Goal: Task Accomplishment & Management: Manage account settings

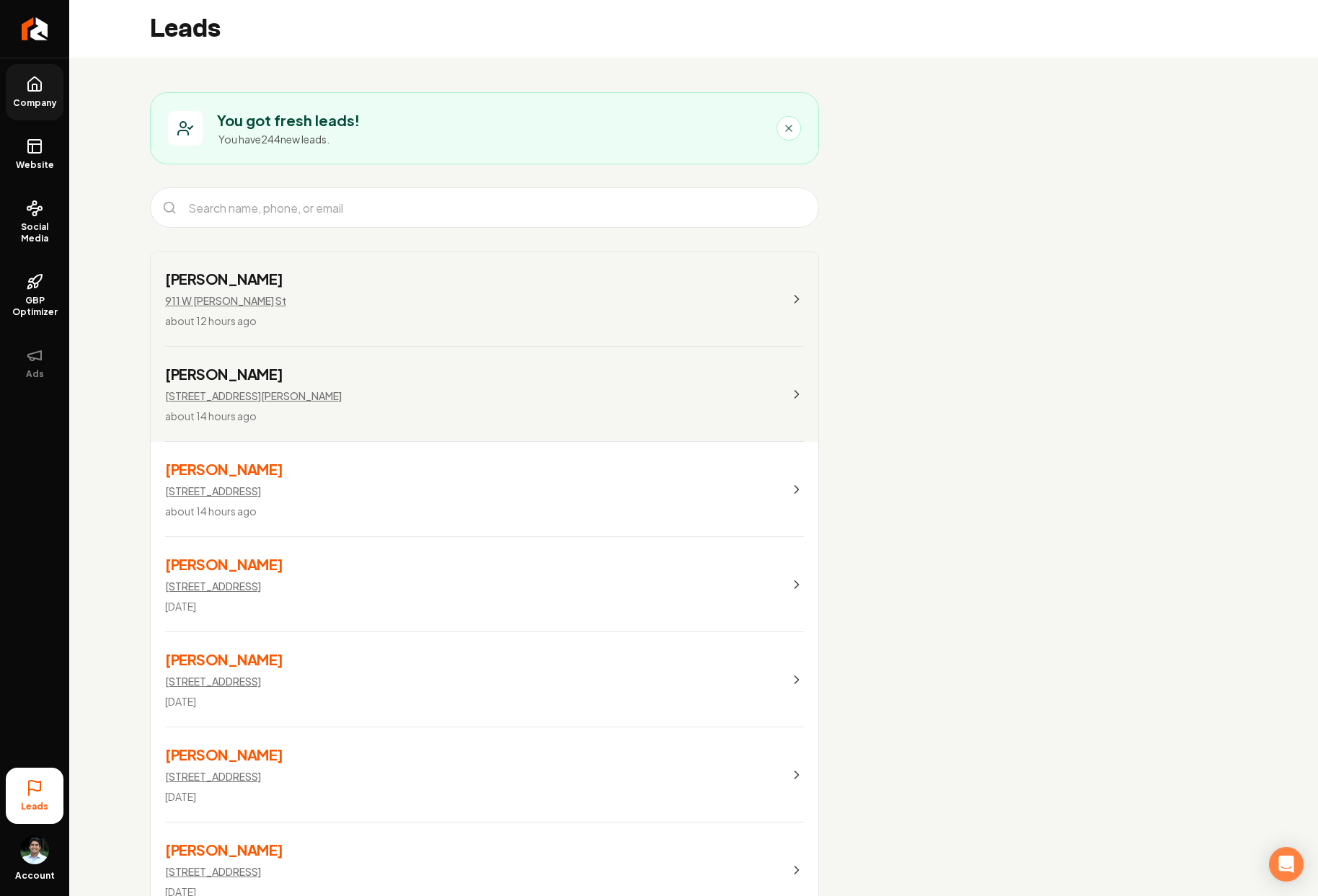
click at [57, 89] on link "Company" at bounding box center [35, 92] width 58 height 56
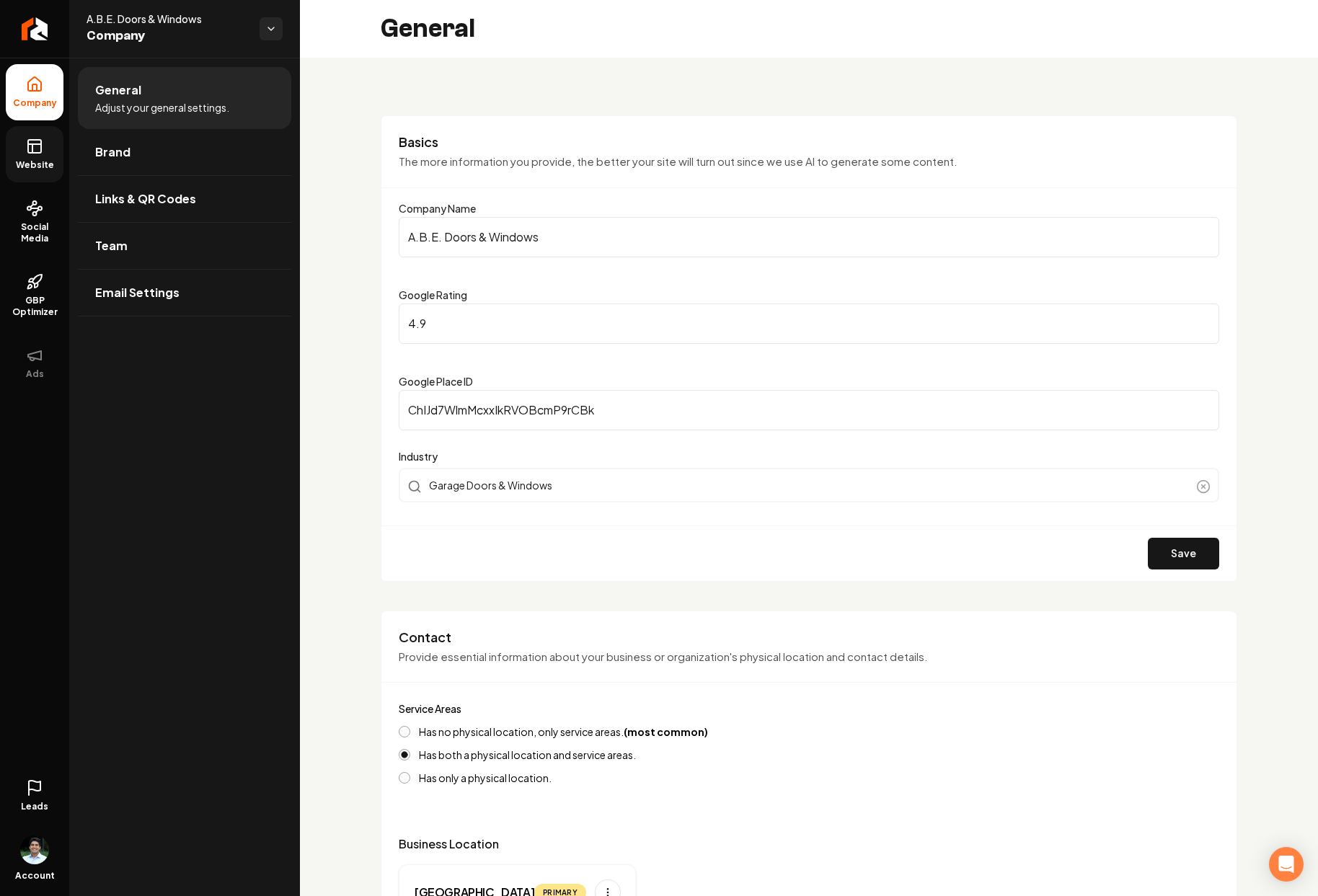
click at [43, 153] on link "Website" at bounding box center [35, 154] width 58 height 56
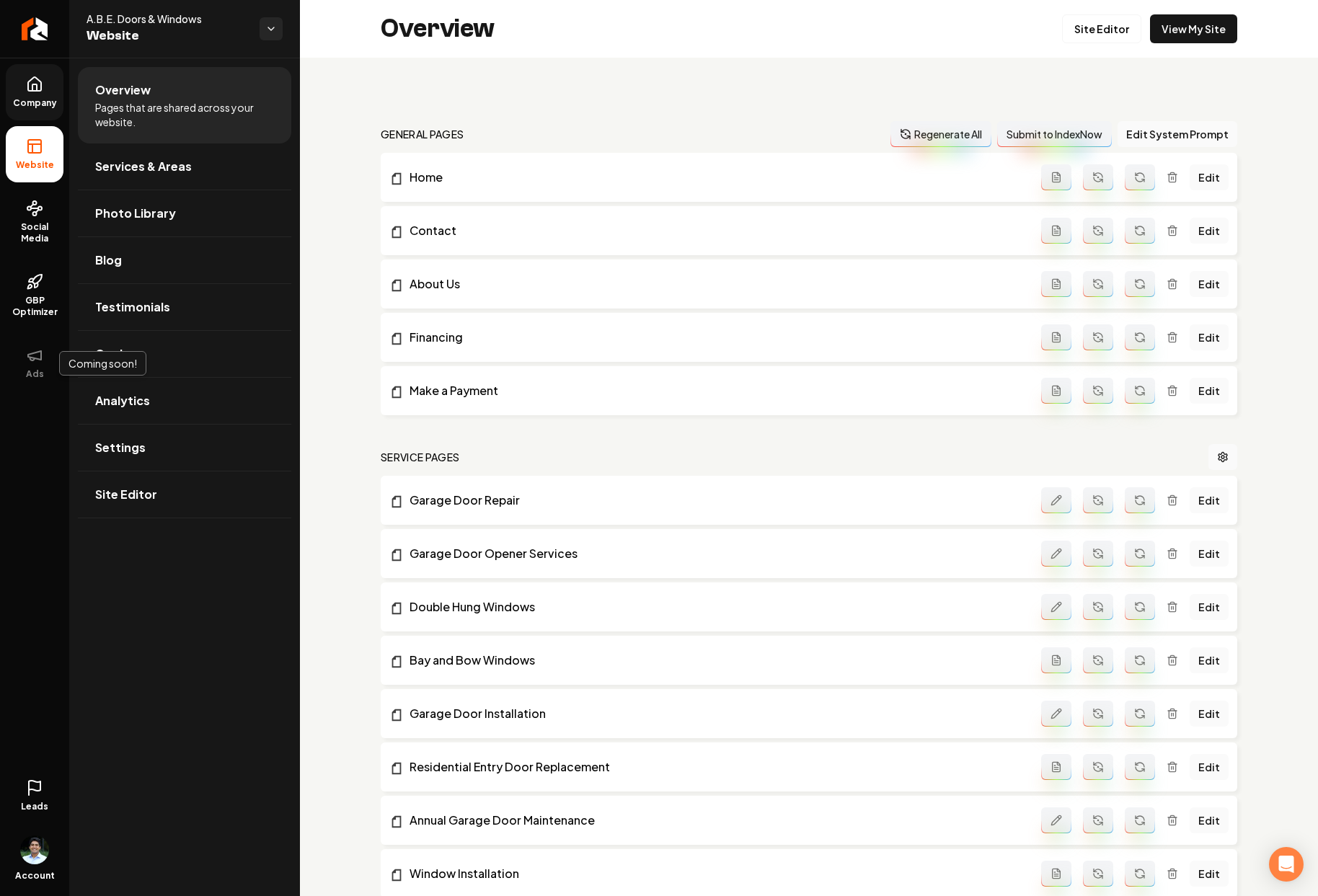
click at [40, 786] on icon at bounding box center [34, 785] width 11 height 10
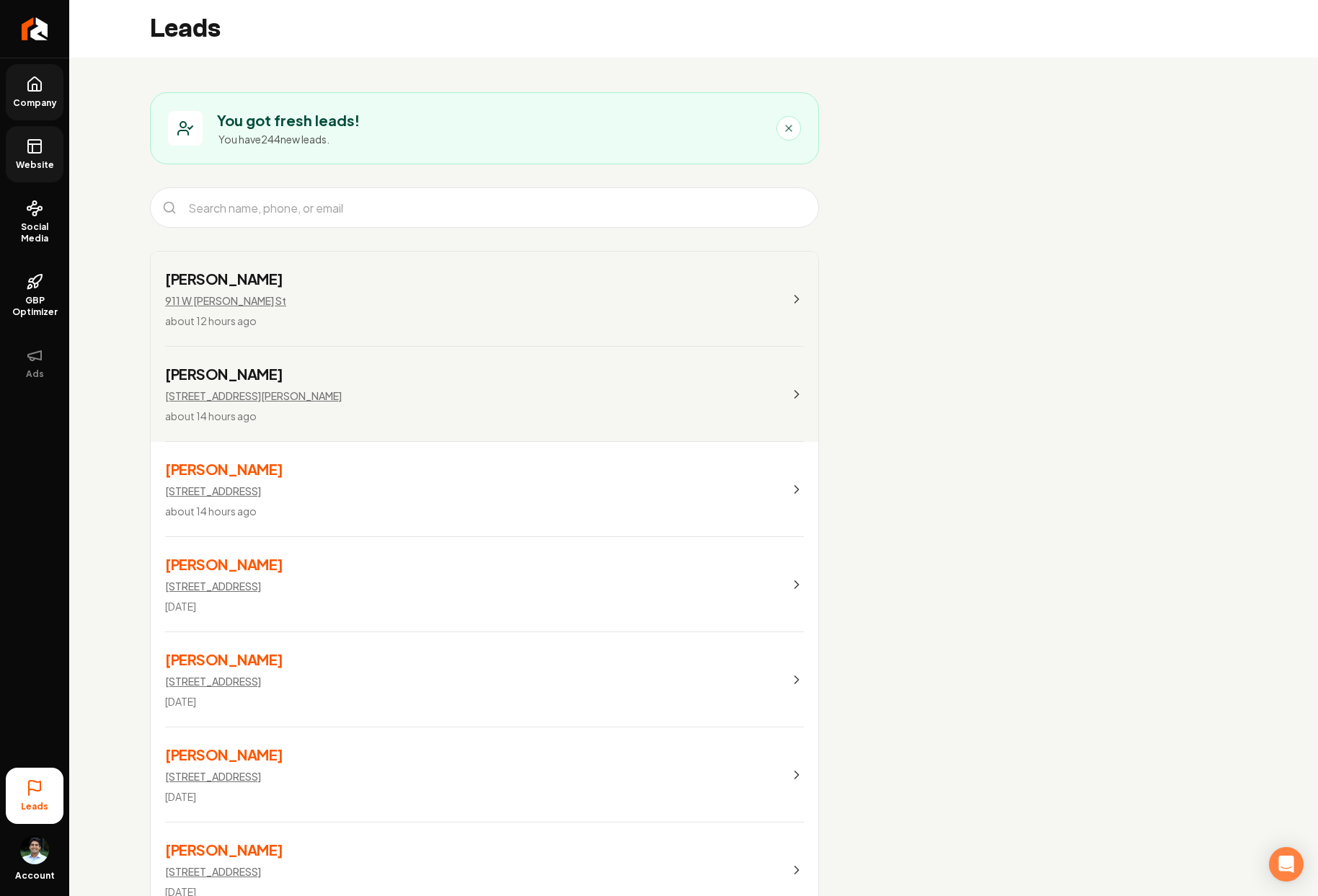
click at [34, 96] on link "Company" at bounding box center [35, 92] width 58 height 56
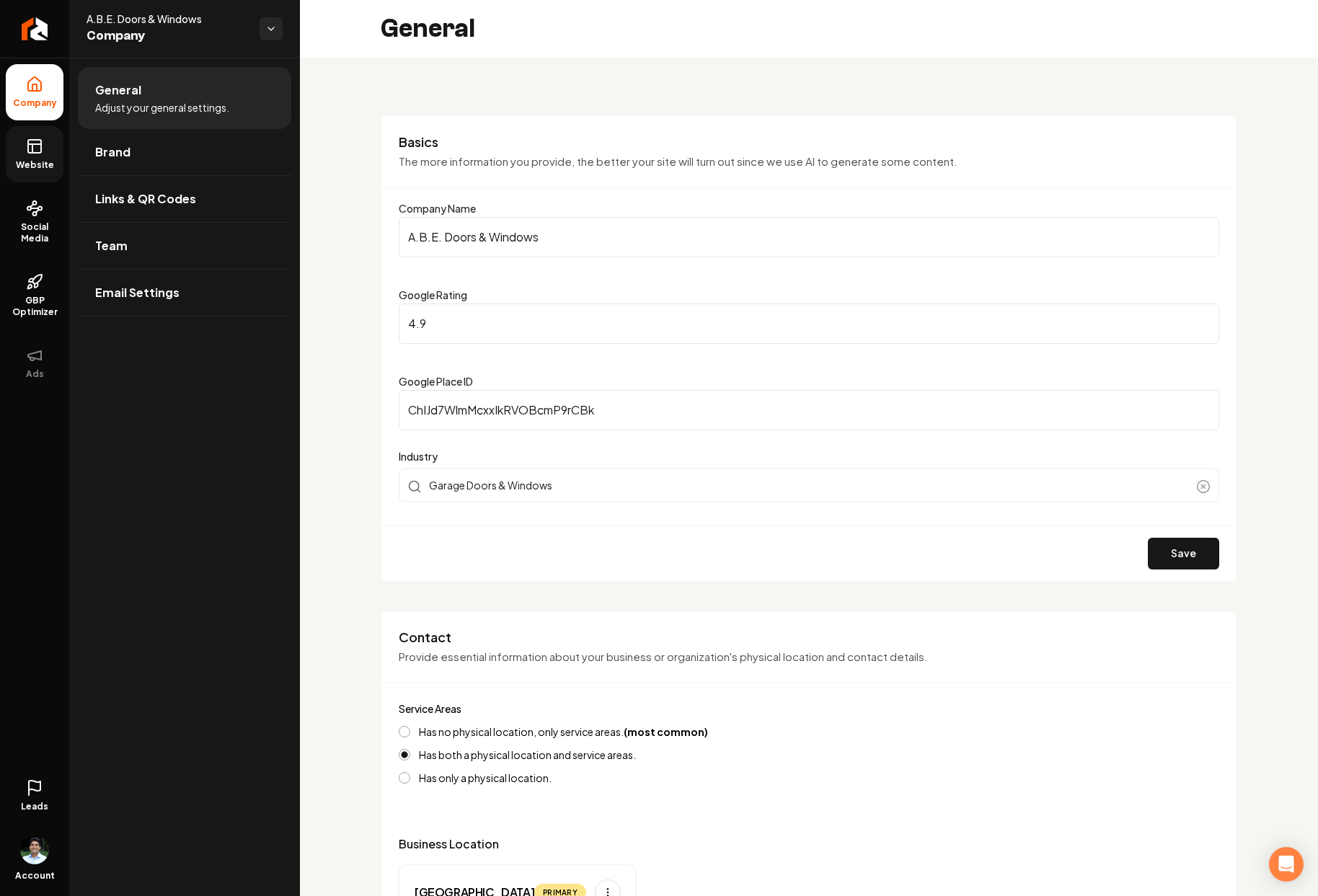
click at [32, 808] on span "Leads" at bounding box center [34, 806] width 27 height 11
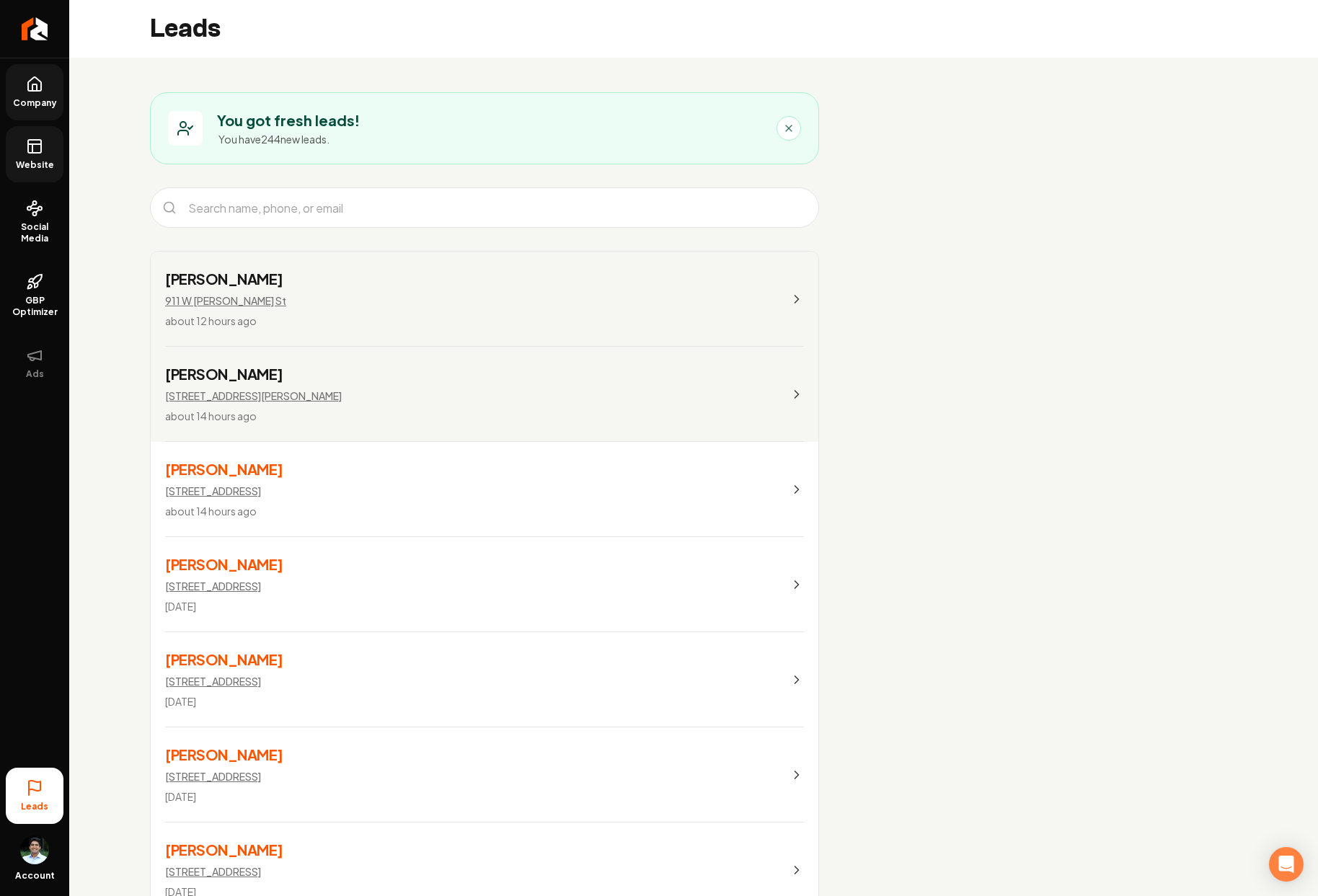
click at [342, 483] on link "[PERSON_NAME] [STREET_ADDRESS] about 14 hours ago" at bounding box center [484, 490] width 667 height 95
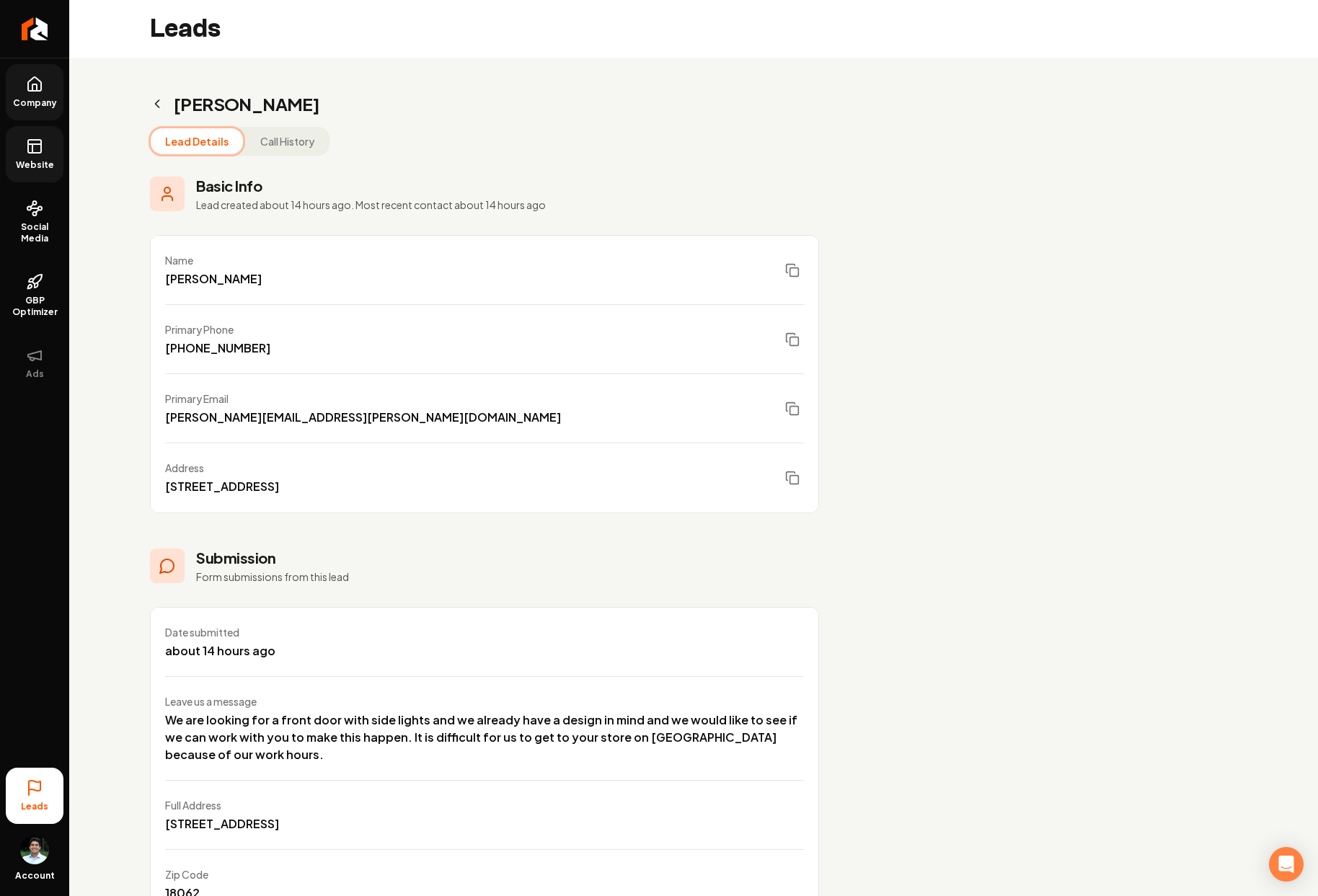
click at [296, 146] on button "Call History" at bounding box center [287, 141] width 83 height 26
click at [201, 138] on button "Lead Details" at bounding box center [197, 141] width 92 height 26
click at [158, 108] on icon "Main content area" at bounding box center [157, 104] width 14 height 14
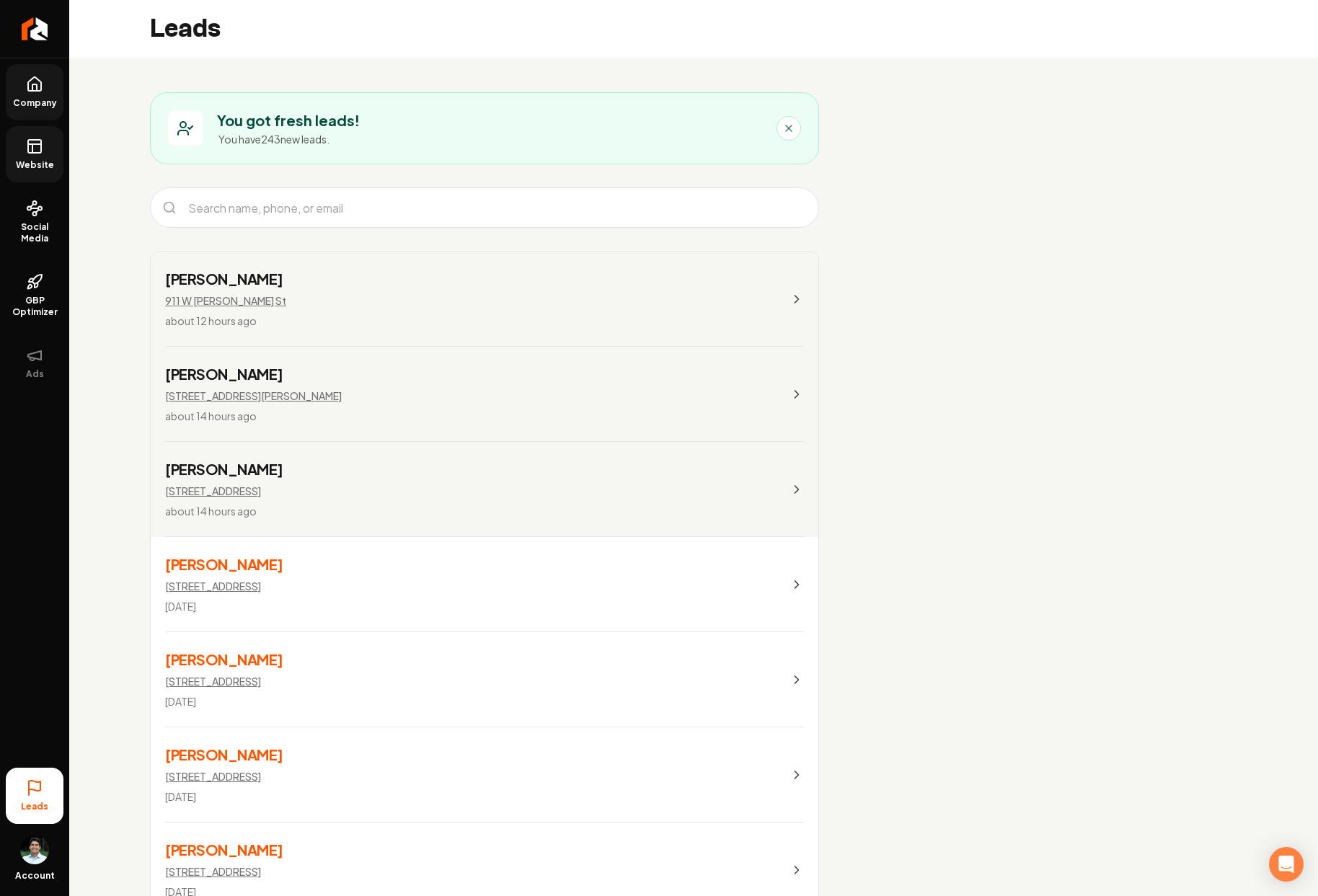
click at [258, 467] on h3 "[PERSON_NAME]" at bounding box center [224, 469] width 118 height 20
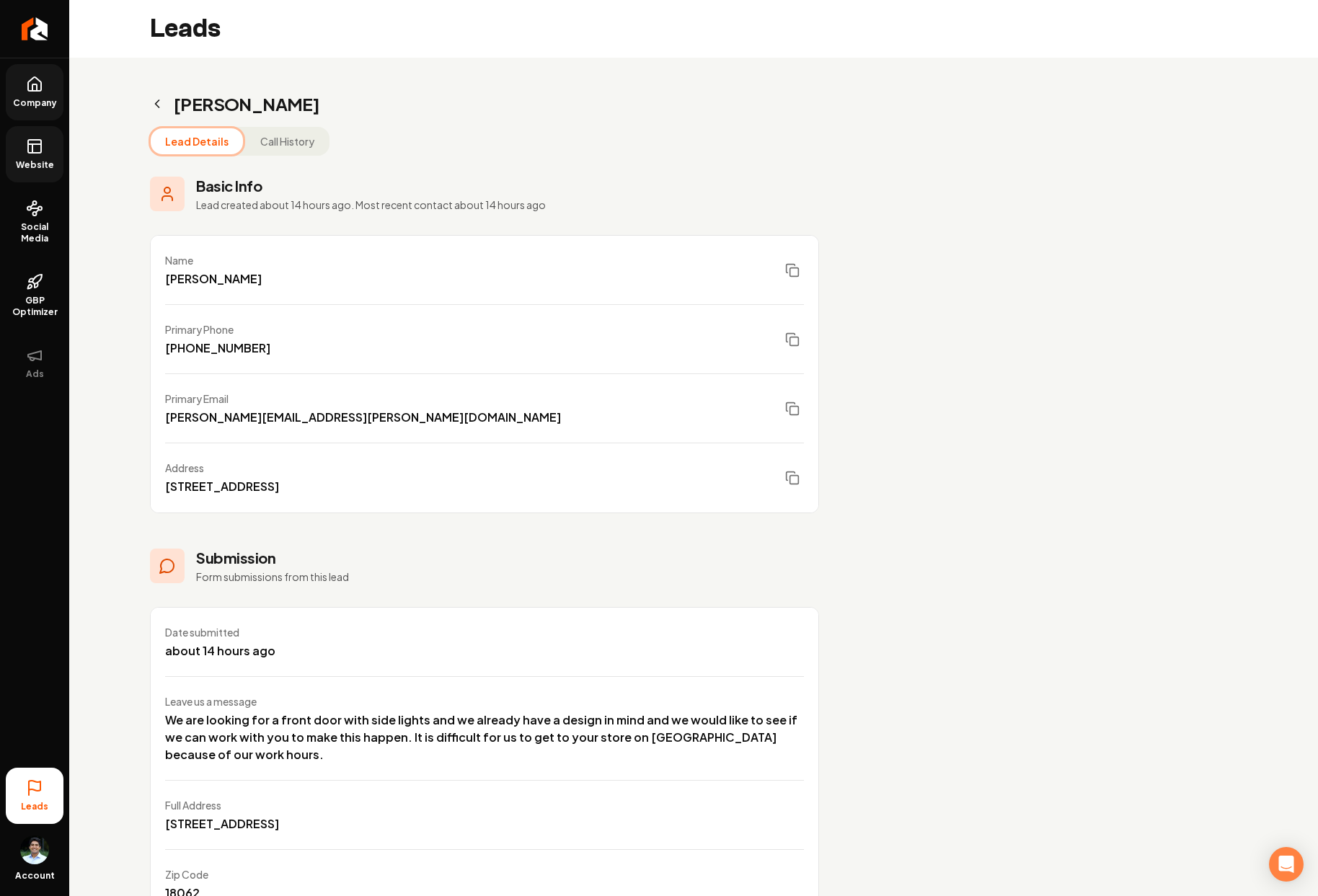
click at [157, 103] on icon "Main content area" at bounding box center [157, 104] width 14 height 14
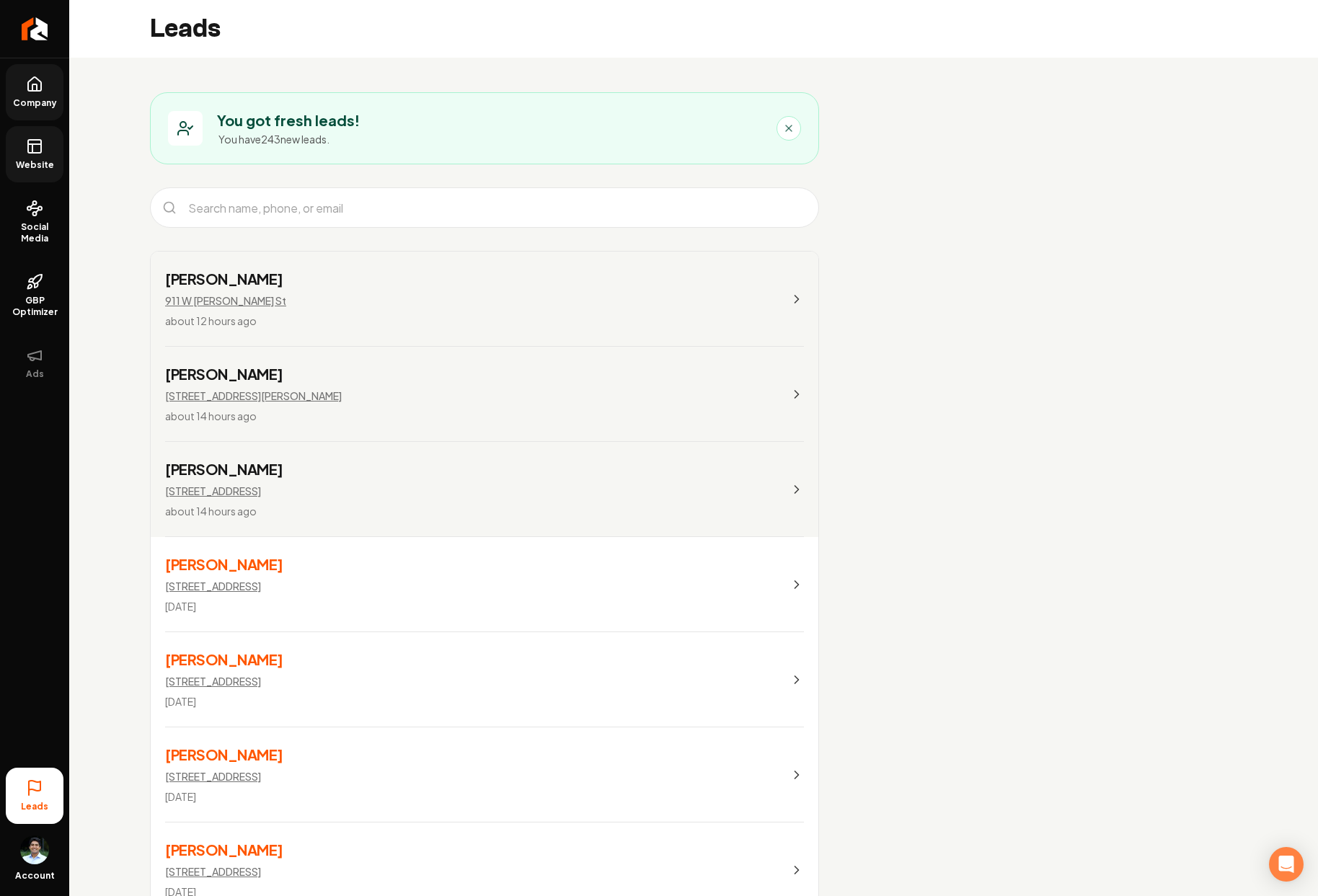
click at [31, 87] on icon at bounding box center [34, 84] width 18 height 18
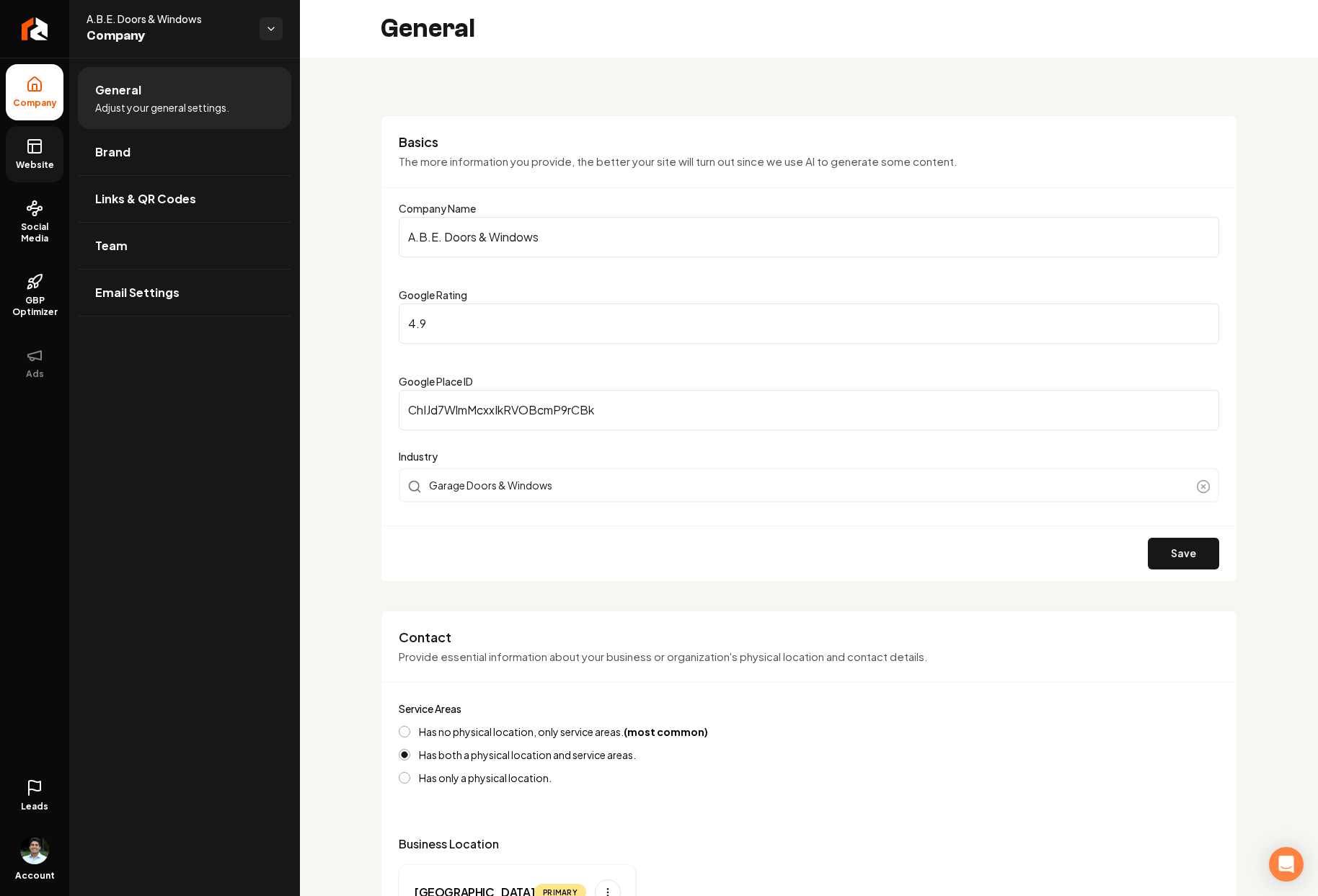
click at [47, 133] on link "Website" at bounding box center [35, 154] width 58 height 56
